Goal: Task Accomplishment & Management: Complete application form

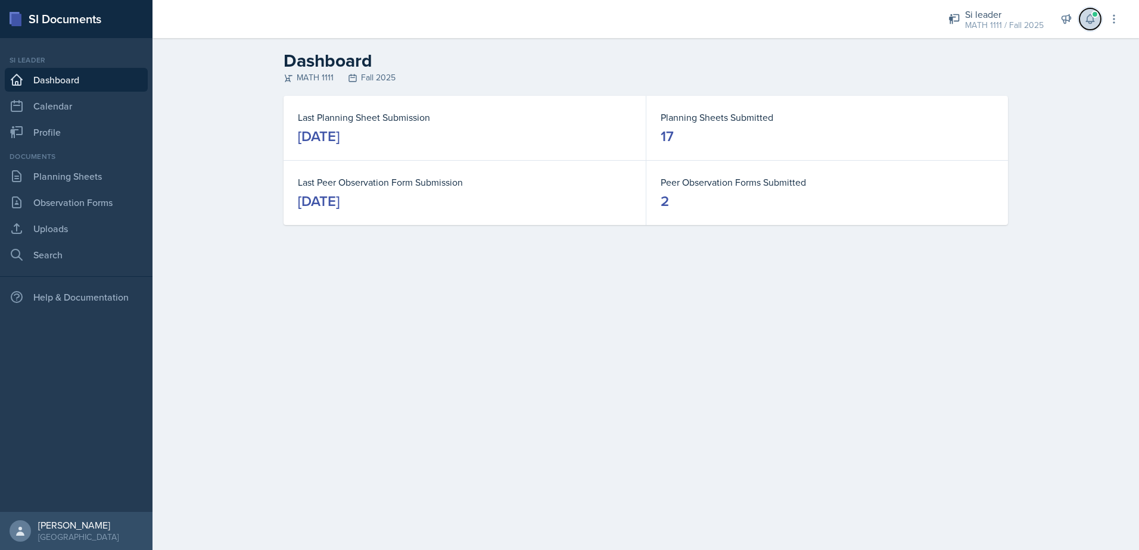
click at [1090, 26] on button at bounding box center [1090, 18] width 21 height 21
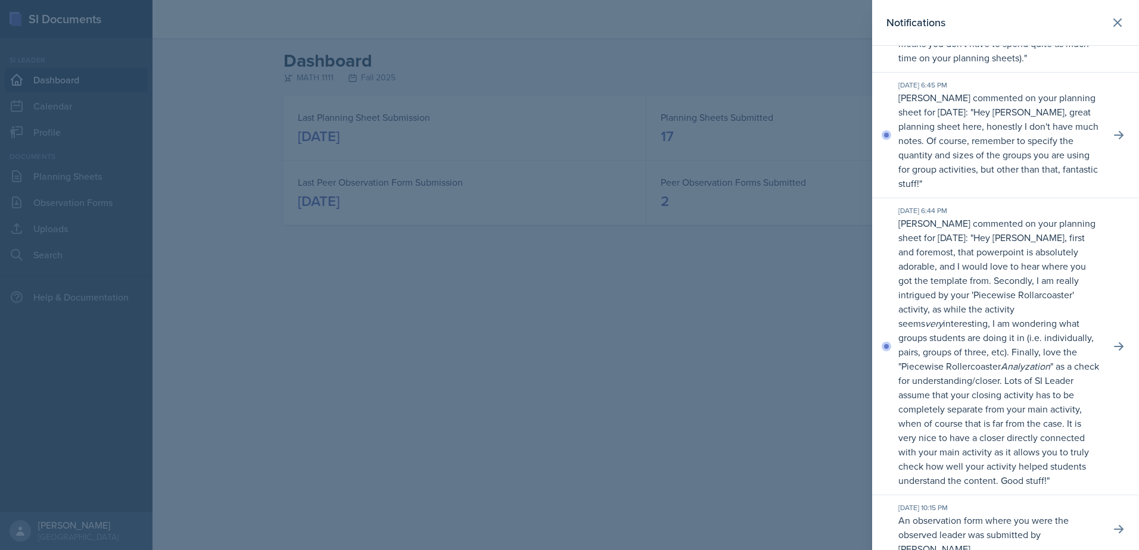
scroll to position [357, 0]
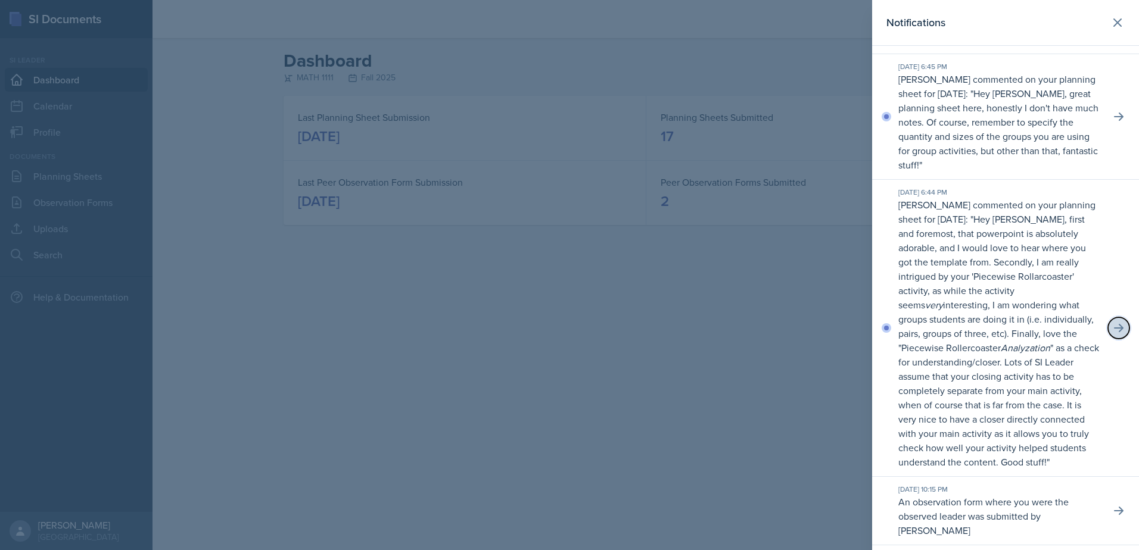
click at [1114, 332] on icon at bounding box center [1119, 328] width 10 height 8
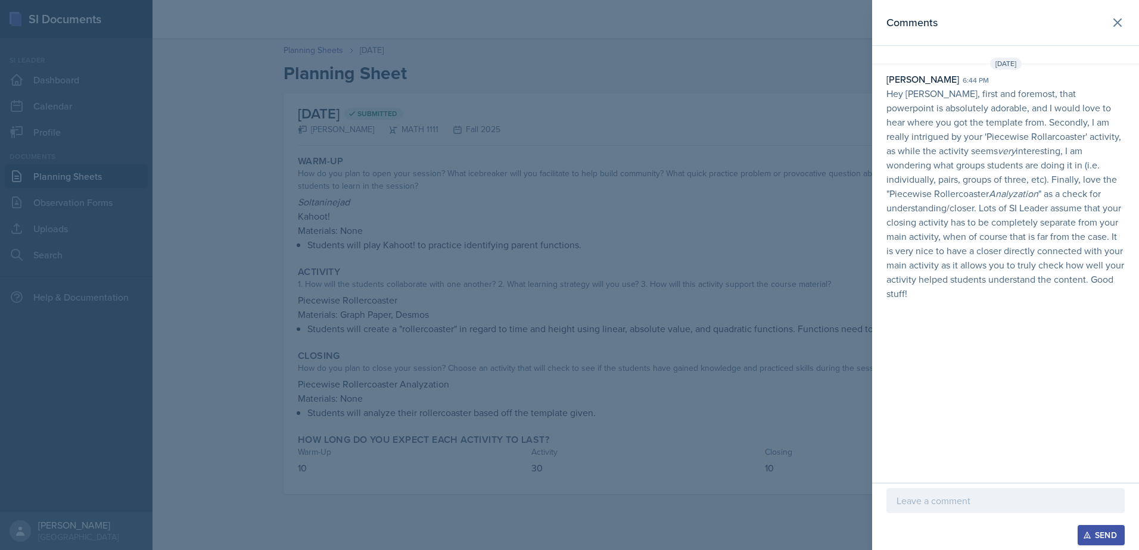
click at [1012, 516] on div at bounding box center [1006, 520] width 238 height 12
click at [1002, 500] on p at bounding box center [1006, 501] width 218 height 14
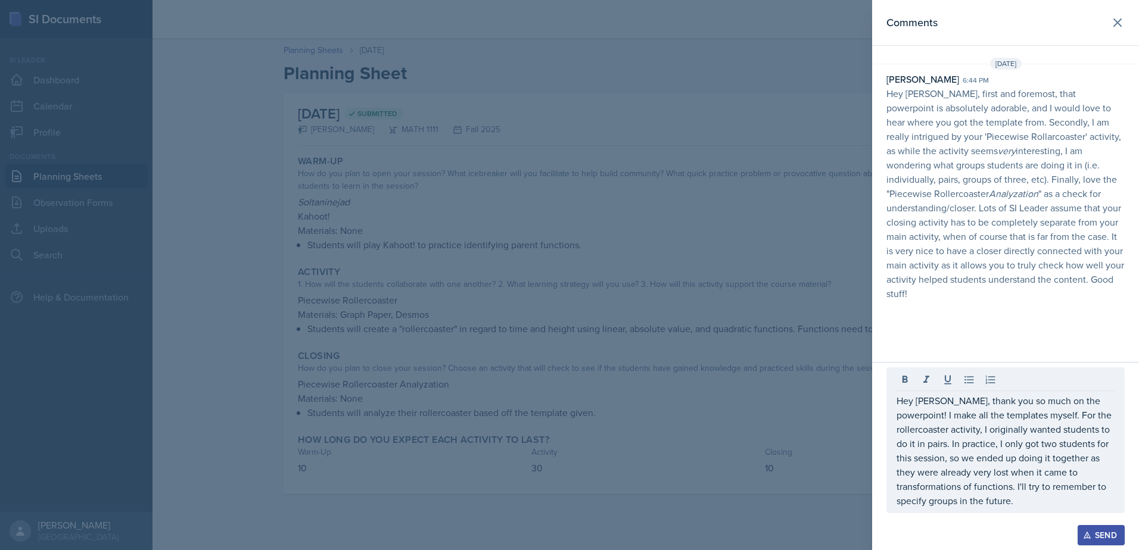
click at [1099, 542] on button "Send" at bounding box center [1101, 535] width 47 height 20
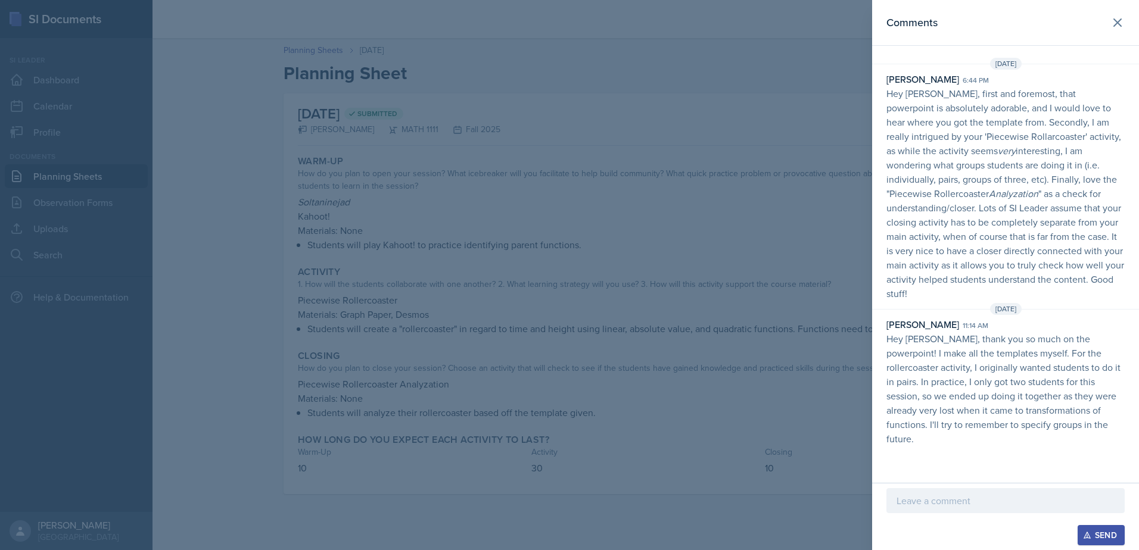
click at [836, 436] on div at bounding box center [569, 275] width 1139 height 550
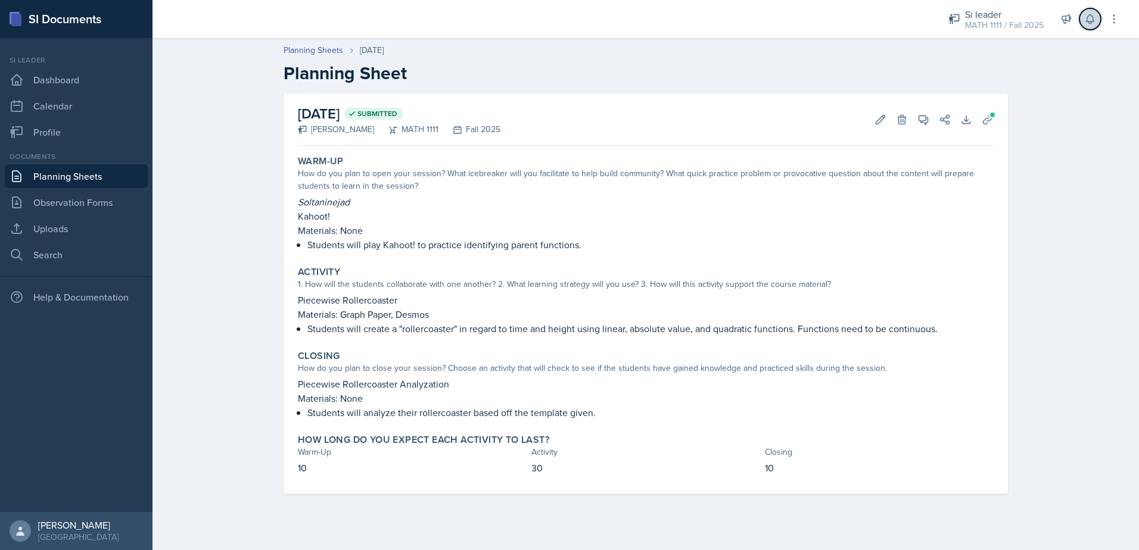
click at [1088, 20] on icon at bounding box center [1090, 19] width 12 height 12
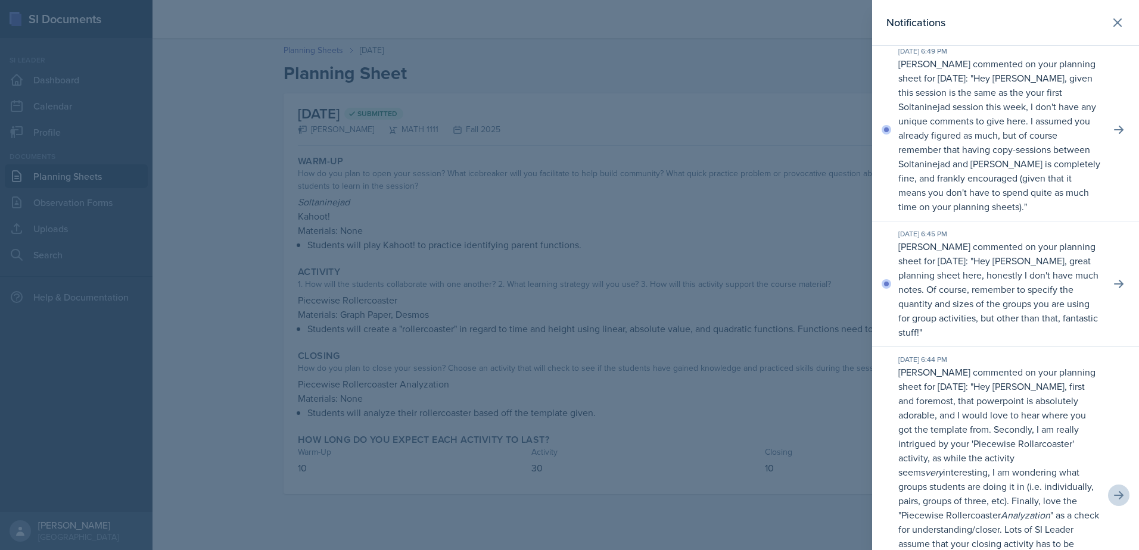
scroll to position [179, 0]
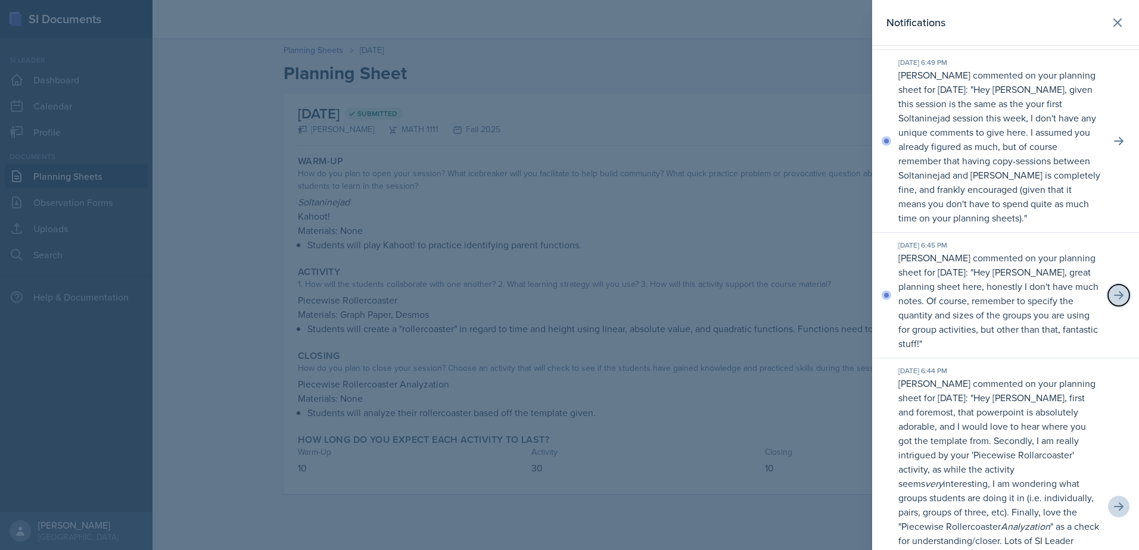
click at [1114, 300] on icon at bounding box center [1119, 295] width 10 height 8
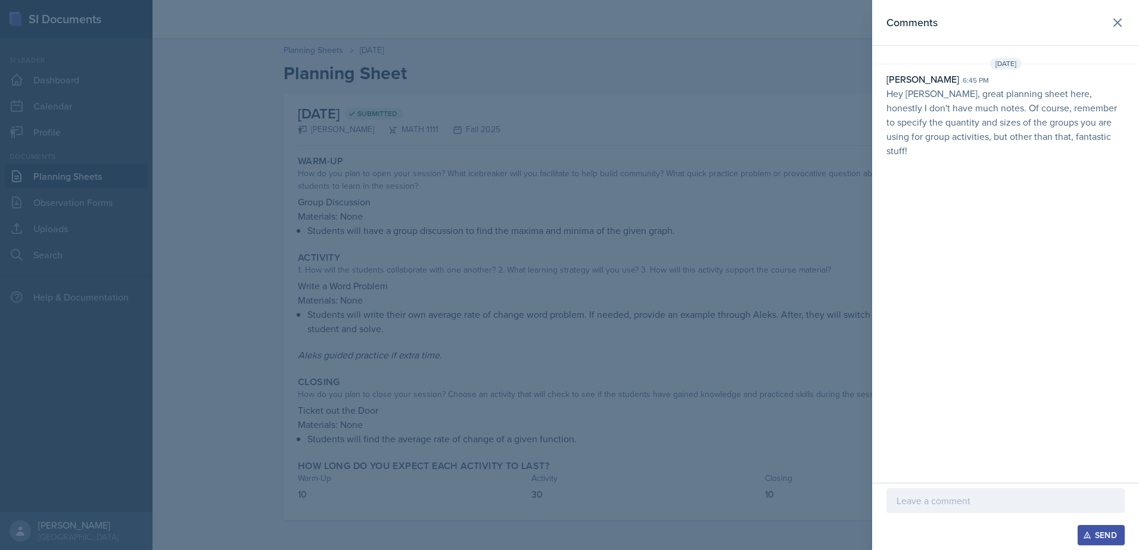
click at [984, 504] on p at bounding box center [1006, 501] width 218 height 14
click at [1093, 543] on button "Send" at bounding box center [1101, 535] width 47 height 20
click at [567, 367] on div at bounding box center [569, 275] width 1139 height 550
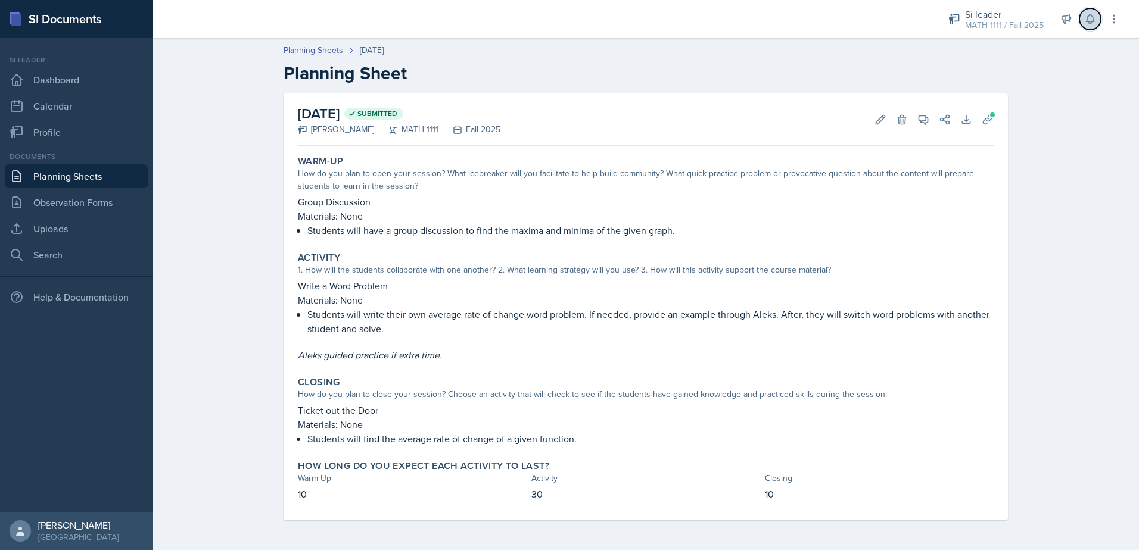
click at [1094, 24] on icon at bounding box center [1090, 19] width 12 height 12
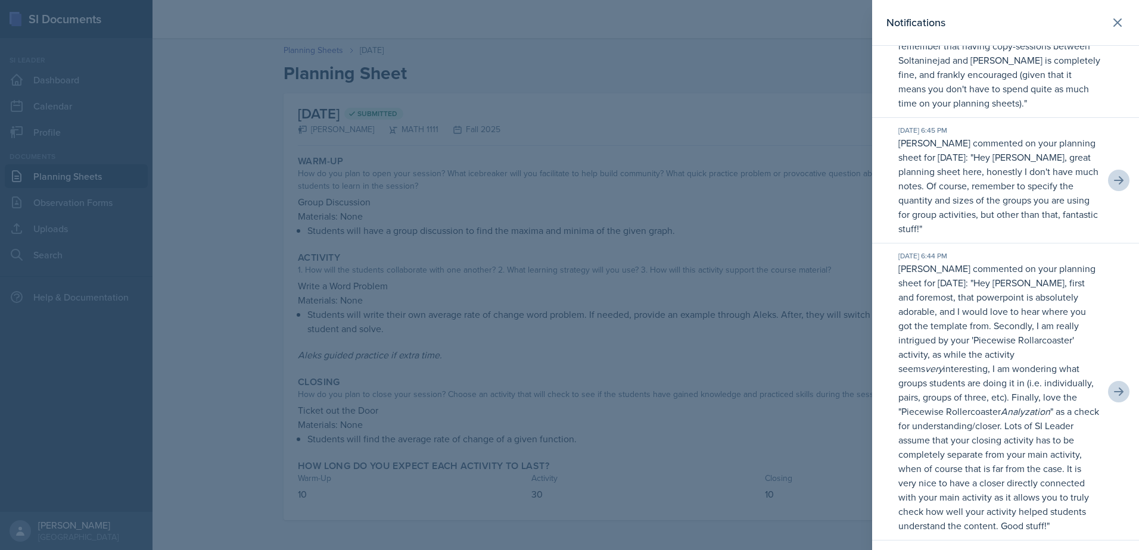
scroll to position [357, 0]
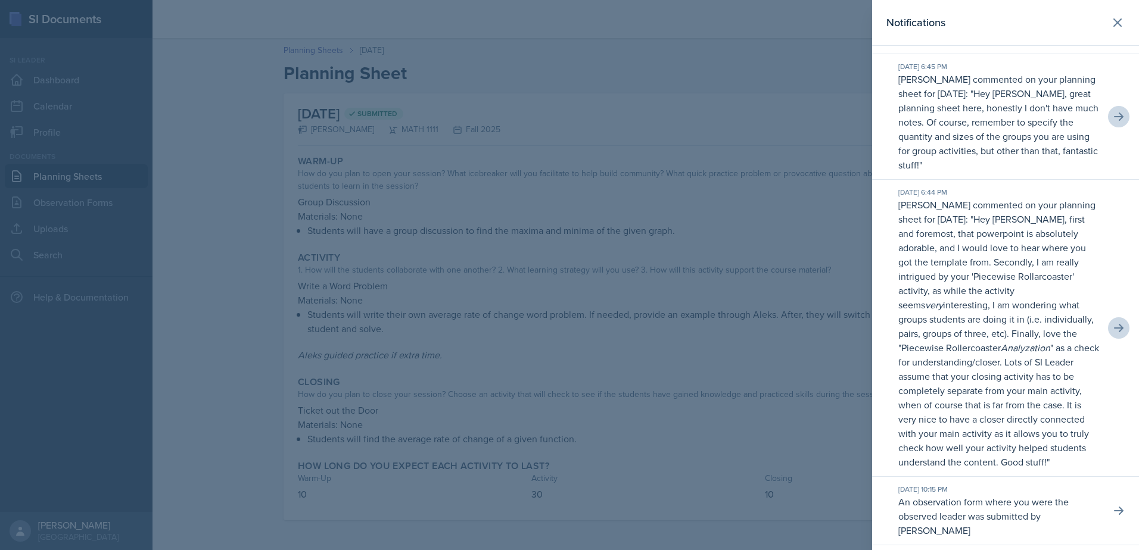
click at [438, 226] on div at bounding box center [569, 275] width 1139 height 550
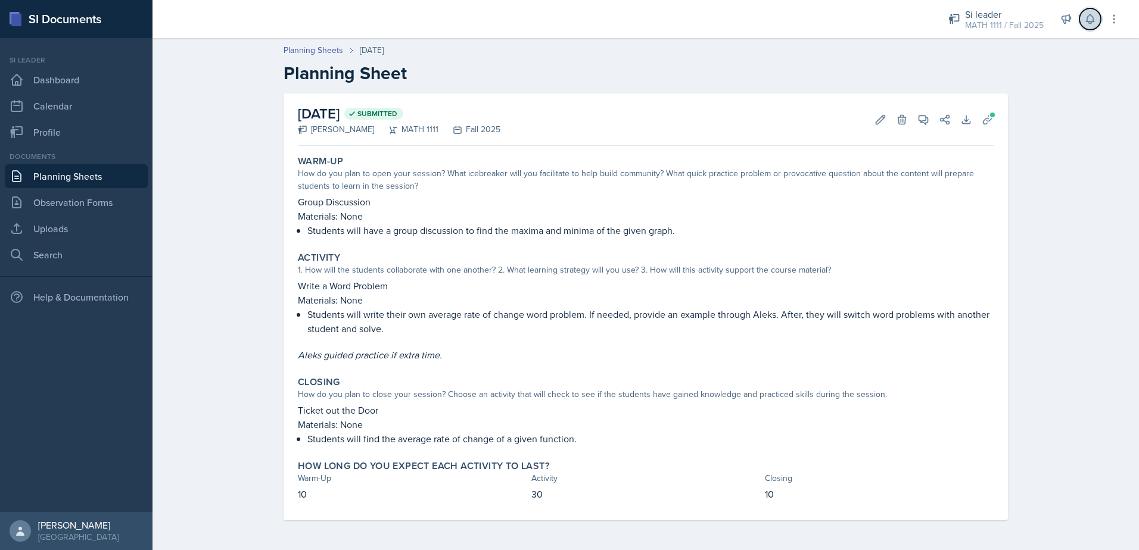
click at [1094, 24] on icon at bounding box center [1090, 19] width 12 height 12
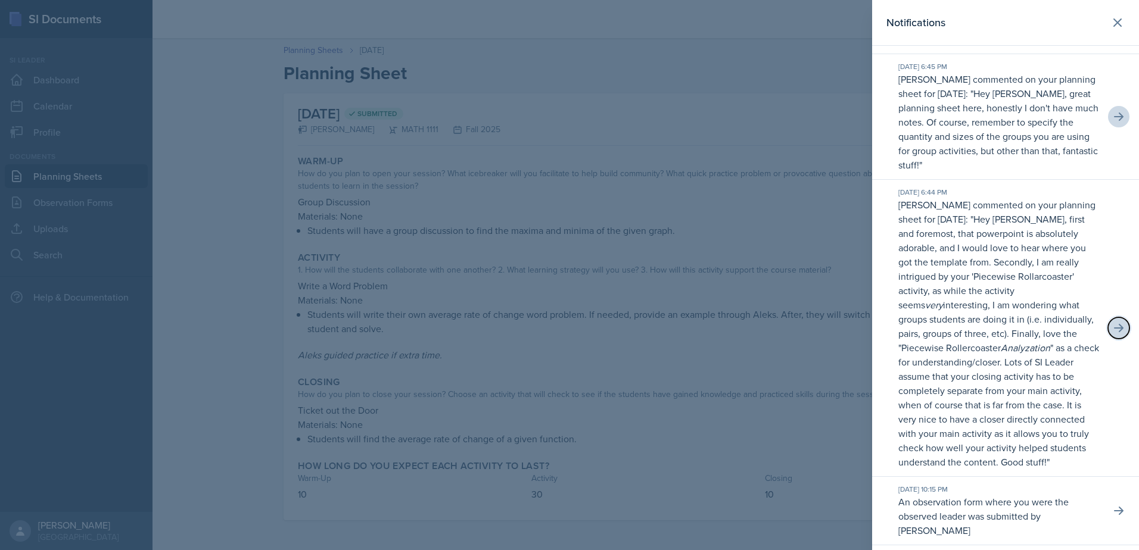
click at [1116, 339] on button at bounding box center [1118, 328] width 21 height 21
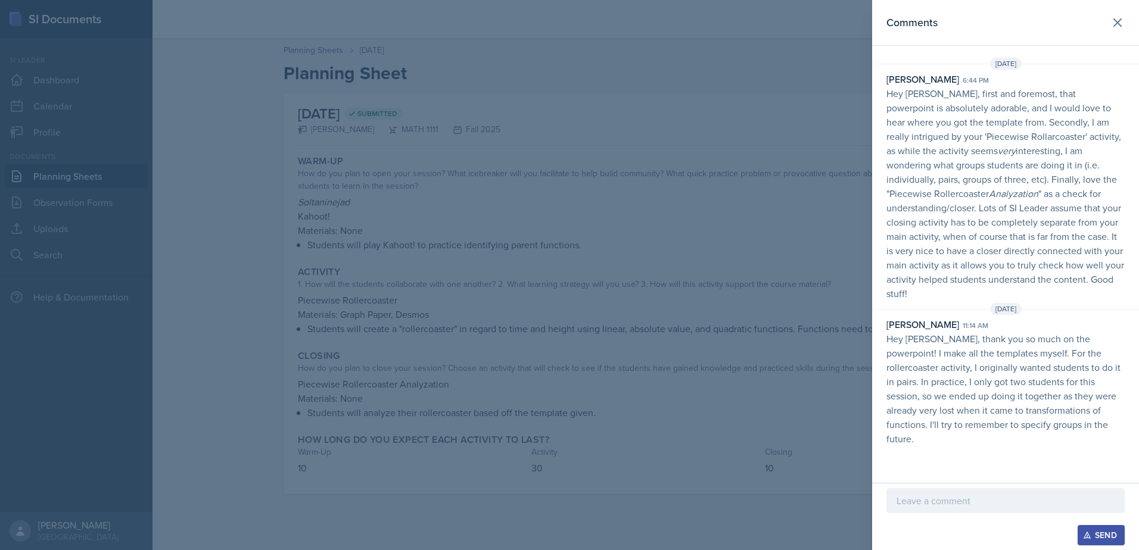
click at [738, 234] on div at bounding box center [569, 275] width 1139 height 550
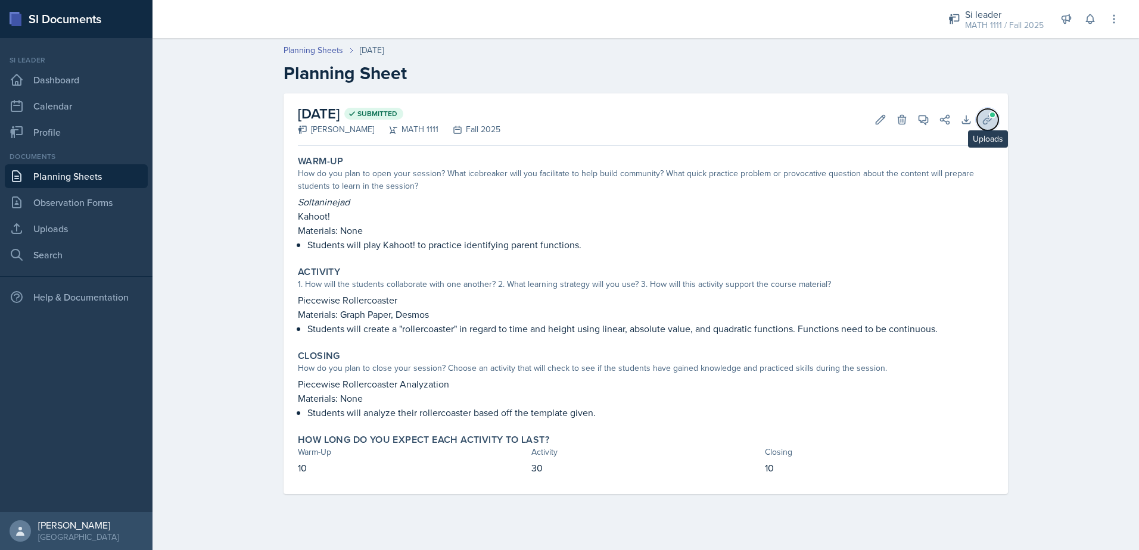
click at [982, 116] on icon at bounding box center [988, 120] width 12 height 12
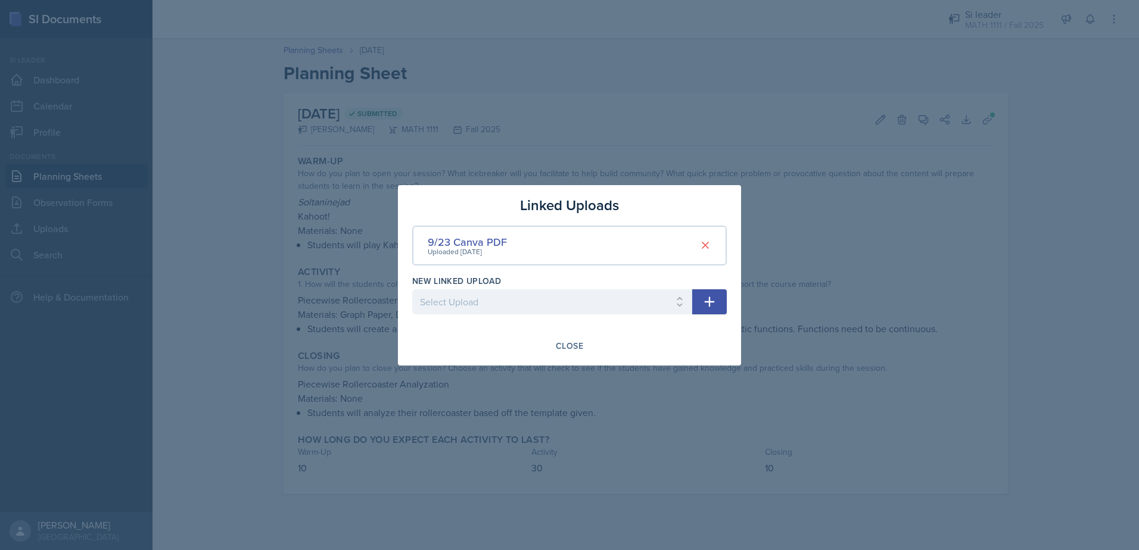
click at [478, 249] on div "Uploaded [DATE]" at bounding box center [467, 252] width 79 height 11
click at [468, 239] on div "9/23 Canva PDF" at bounding box center [467, 242] width 79 height 16
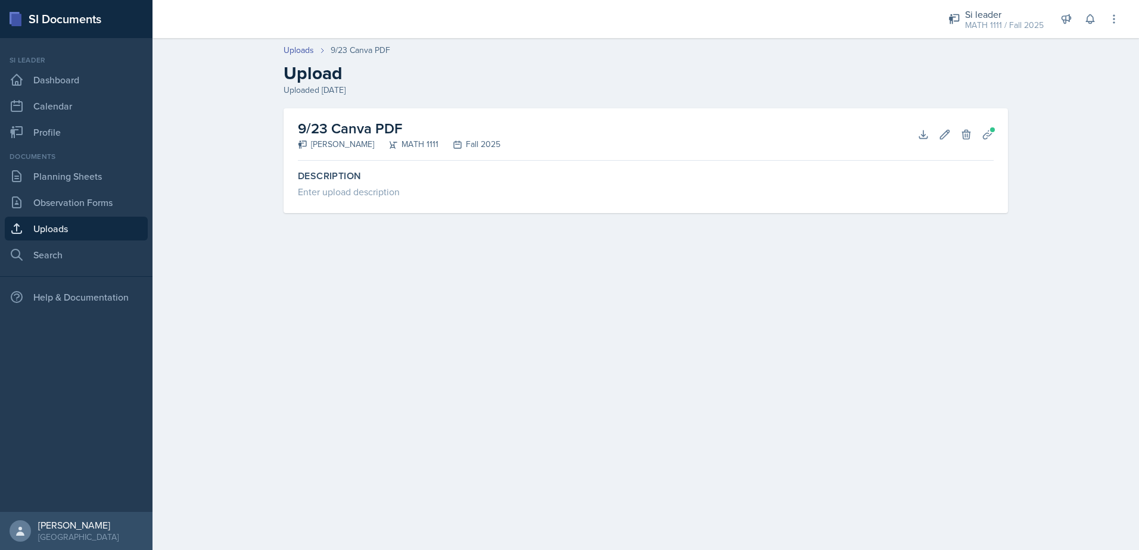
click at [915, 143] on div "9/23 Canva PDF [PERSON_NAME] MATH 1111 Fall 2025 Download Edit Delete Planning …" at bounding box center [646, 134] width 696 height 52
click at [916, 135] on button "Download" at bounding box center [923, 134] width 21 height 21
click at [1001, 12] on div "Si leader" at bounding box center [1004, 14] width 79 height 14
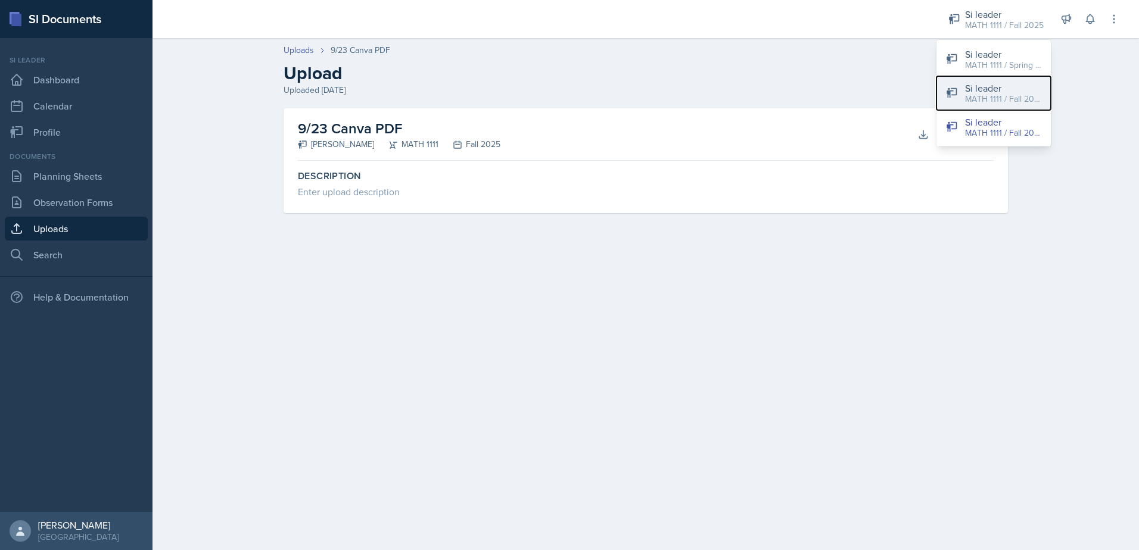
click at [1000, 97] on div "MATH 1111 / Fall 2025" at bounding box center [1003, 99] width 76 height 13
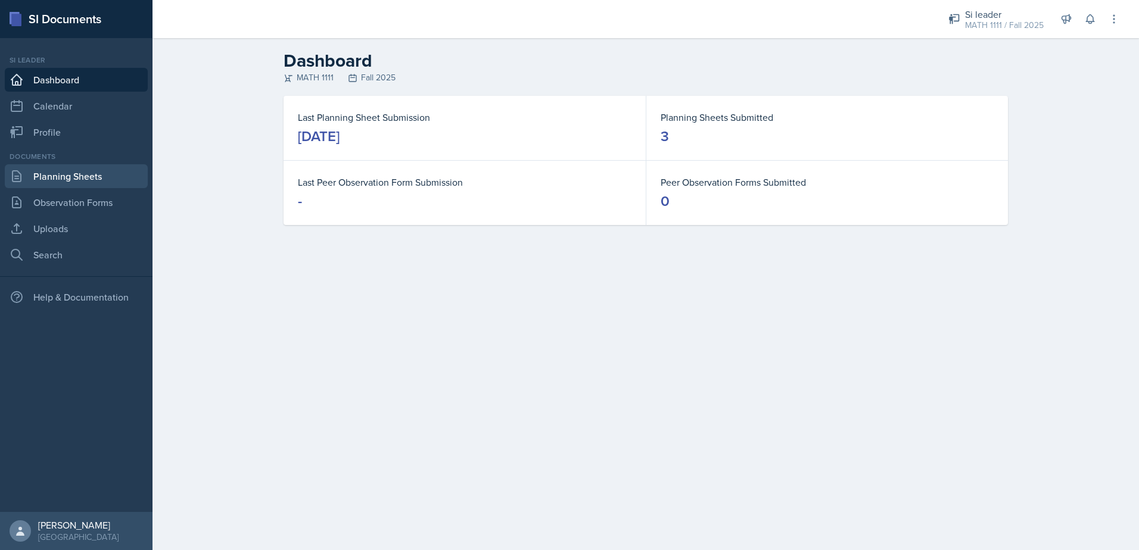
click at [98, 183] on link "Planning Sheets" at bounding box center [76, 176] width 143 height 24
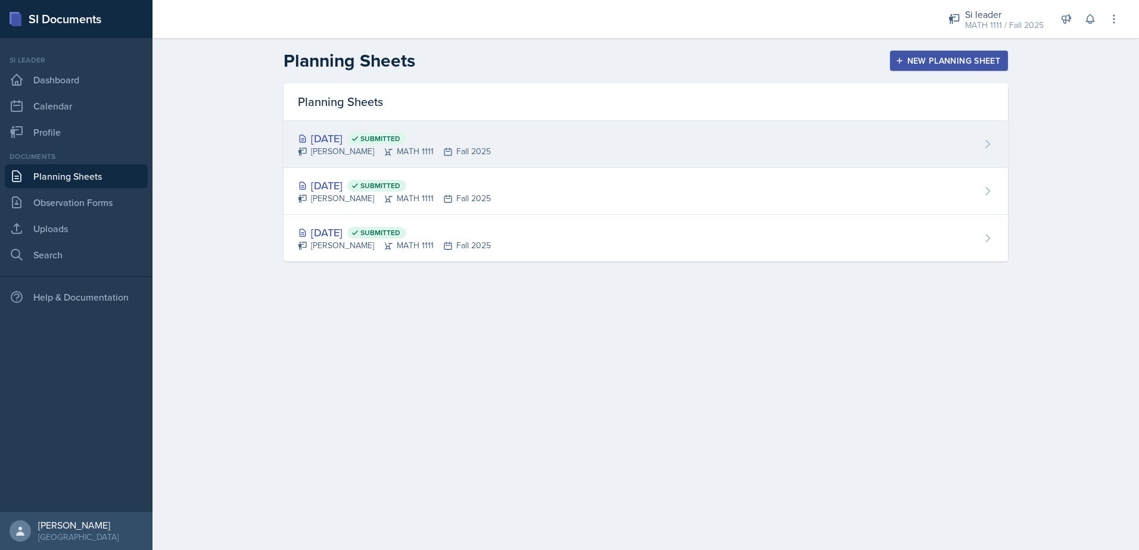
click at [312, 140] on div "[DATE] Submitted" at bounding box center [394, 138] width 193 height 16
